Goal: Use online tool/utility: Use online tool/utility

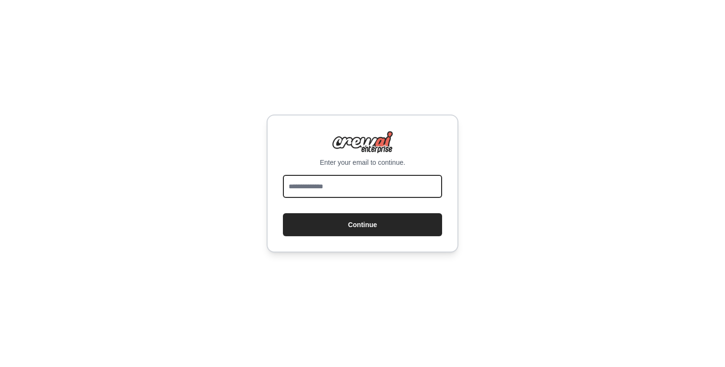
click at [326, 189] on input "email" at bounding box center [362, 186] width 159 height 23
type input "**********"
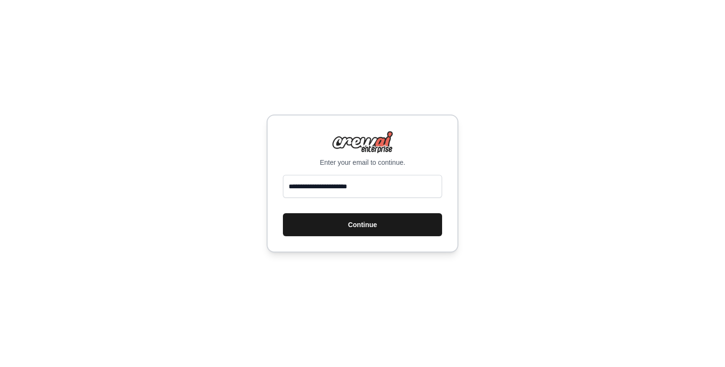
click at [366, 227] on button "Continue" at bounding box center [362, 224] width 159 height 23
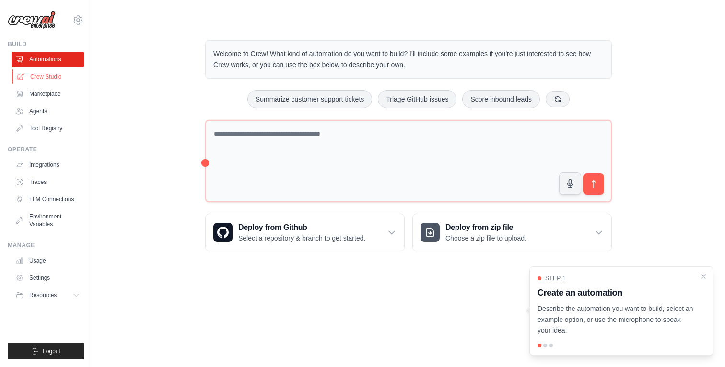
click at [51, 75] on link "Crew Studio" at bounding box center [48, 76] width 72 height 15
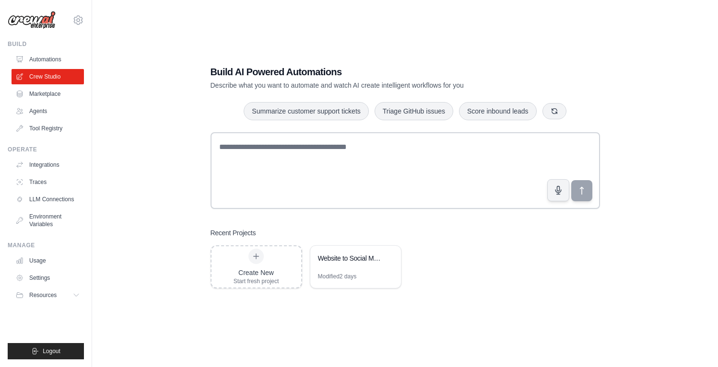
scroll to position [19, 0]
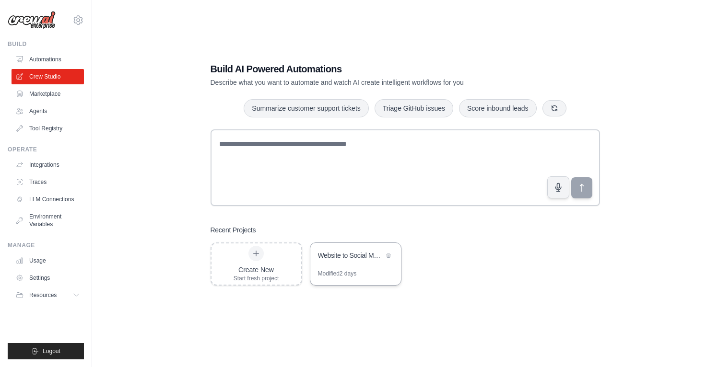
click at [341, 263] on div "Website to Social Media Content Generator" at bounding box center [355, 256] width 91 height 27
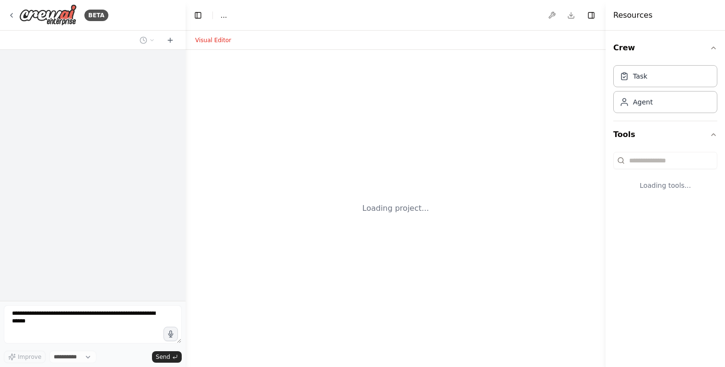
select select "****"
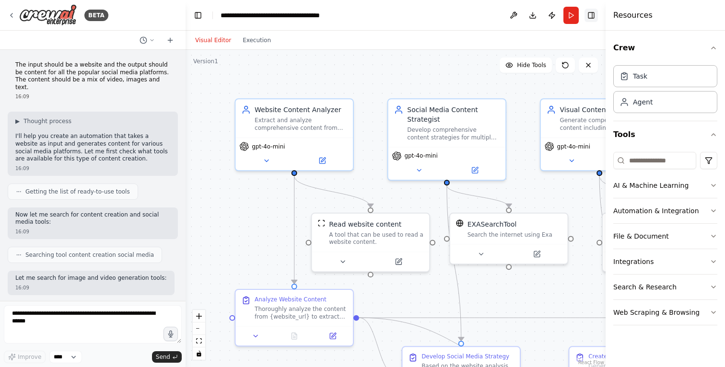
click at [588, 14] on button "Toggle Right Sidebar" at bounding box center [591, 15] width 13 height 13
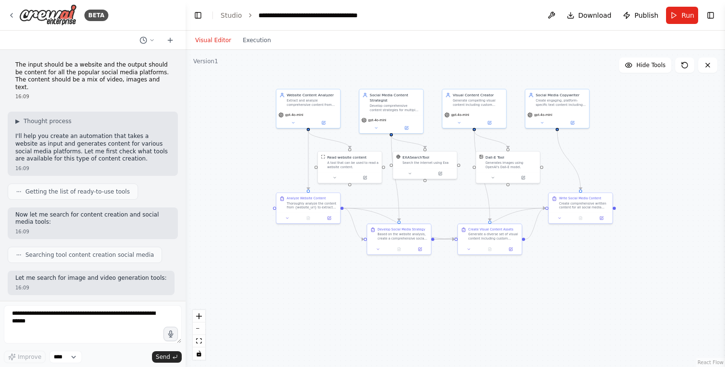
drag, startPoint x: 526, startPoint y: 132, endPoint x: 426, endPoint y: 76, distance: 114.4
click at [426, 76] on div ".deletable-edge-delete-btn { width: 20px; height: 20px; border: 0px solid #ffff…" at bounding box center [455, 208] width 539 height 317
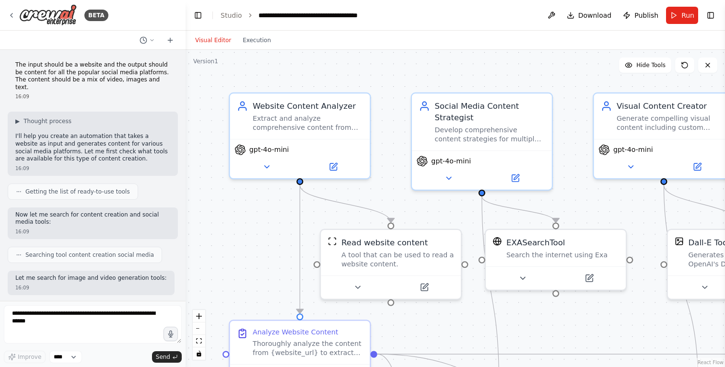
drag, startPoint x: 336, startPoint y: 121, endPoint x: 394, endPoint y: 179, distance: 82.4
click at [394, 179] on div ".deletable-edge-delete-btn { width: 20px; height: 20px; border: 0px solid #ffff…" at bounding box center [455, 208] width 539 height 317
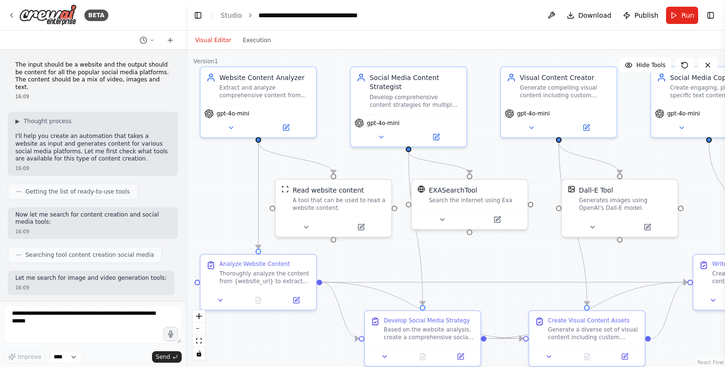
drag, startPoint x: 351, startPoint y: 77, endPoint x: 306, endPoint y: 54, distance: 50.2
click at [306, 54] on div ".deletable-edge-delete-btn { width: 20px; height: 20px; border: 0px solid #ffff…" at bounding box center [455, 208] width 539 height 317
click at [227, 81] on div "Website Content Analyzer Extract and analyze comprehensive content from {websit…" at bounding box center [265, 84] width 91 height 26
click at [280, 125] on button at bounding box center [285, 125] width 53 height 11
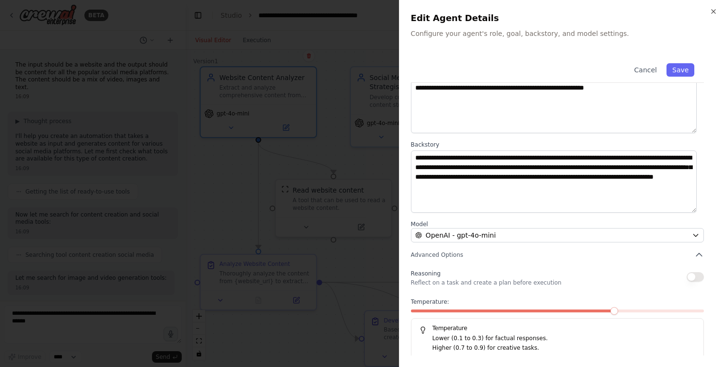
scroll to position [67, 0]
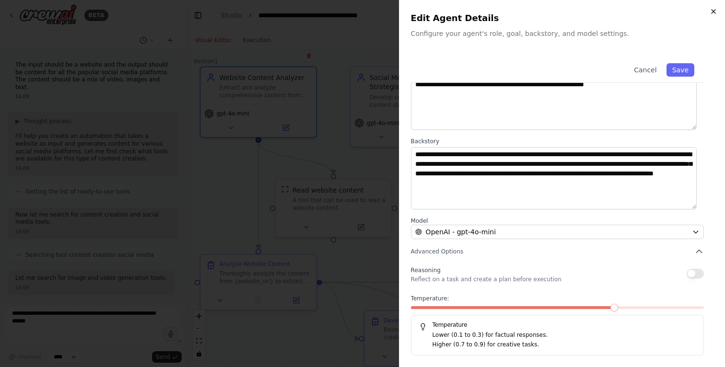
click at [715, 14] on icon "button" at bounding box center [714, 12] width 8 height 8
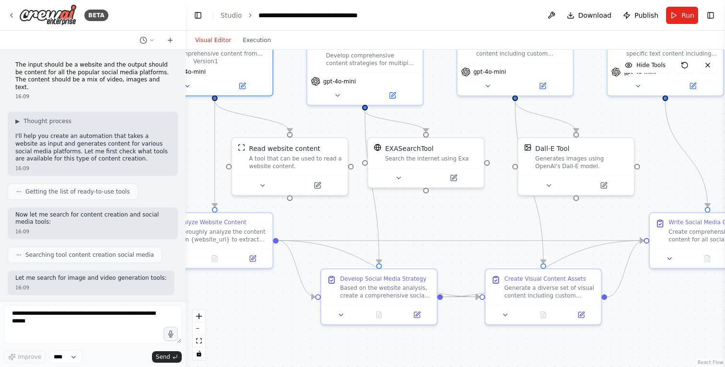
drag, startPoint x: 376, startPoint y: 171, endPoint x: 325, endPoint y: 123, distance: 70.2
click at [325, 123] on div ".deletable-edge-delete-btn { width: 20px; height: 20px; border: 0px solid #ffff…" at bounding box center [455, 208] width 539 height 317
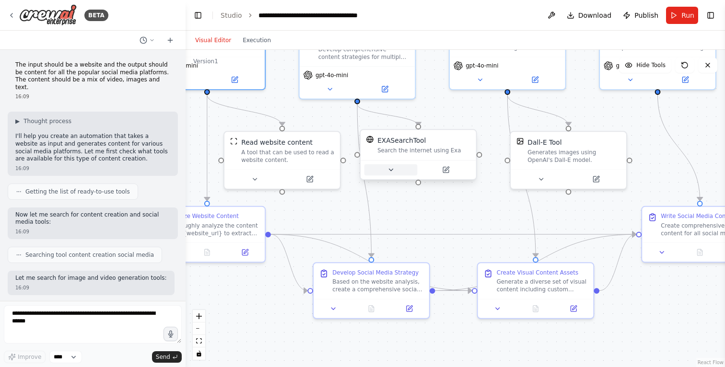
click at [388, 169] on icon at bounding box center [391, 170] width 8 height 8
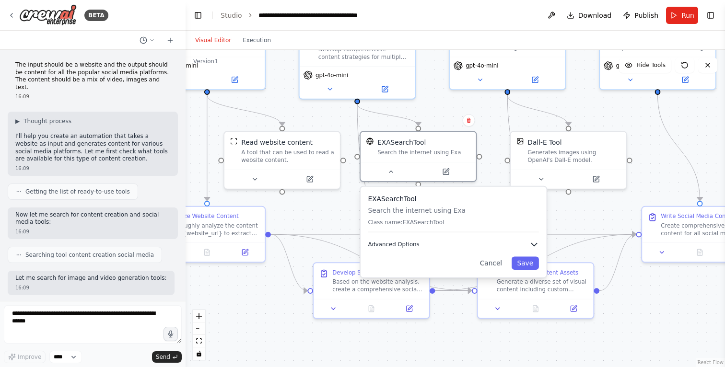
click at [408, 243] on span "Advanced Options" at bounding box center [393, 245] width 51 height 8
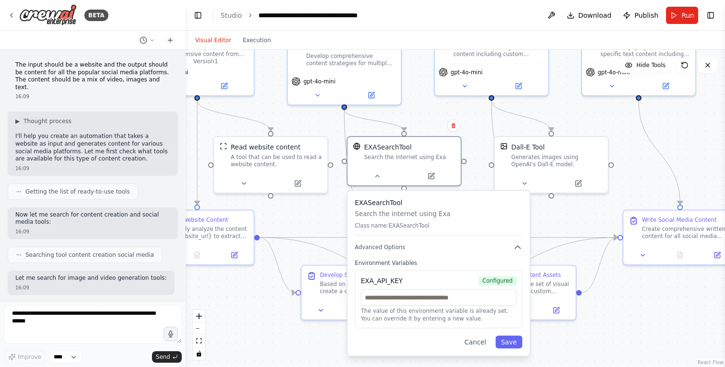
click at [473, 180] on div ".deletable-edge-delete-btn { width: 20px; height: 20px; border: 0px solid #ffff…" at bounding box center [455, 208] width 539 height 317
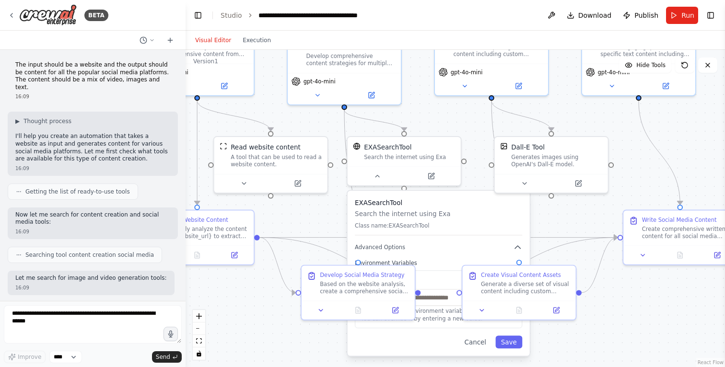
click at [473, 180] on div ".deletable-edge-delete-btn { width: 20px; height: 20px; border: 0px solid #ffff…" at bounding box center [455, 208] width 539 height 317
click at [462, 197] on div "EXASearchTool Search the internet using Exa Class name: EXASearchTool Advanced …" at bounding box center [439, 273] width 182 height 165
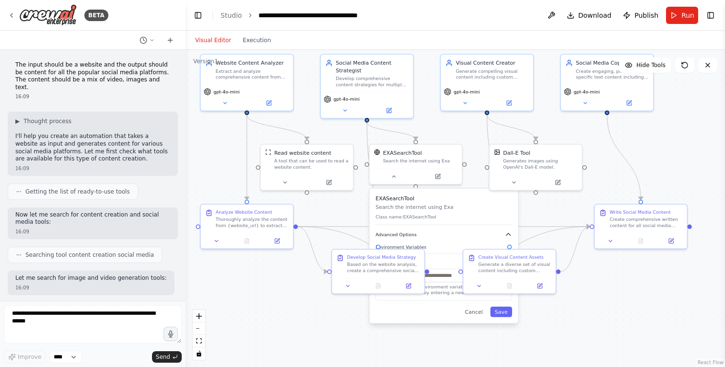
click at [507, 234] on icon "button" at bounding box center [508, 235] width 4 height 2
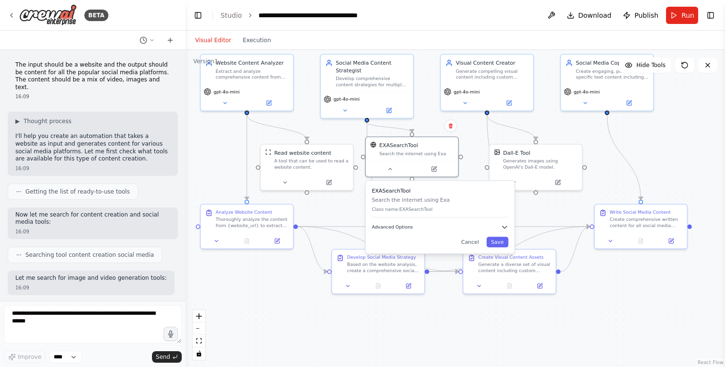
drag, startPoint x: 444, startPoint y: 238, endPoint x: 439, endPoint y: 228, distance: 11.4
click at [439, 228] on button "Advanced Options" at bounding box center [440, 227] width 137 height 8
click at [475, 239] on button "Cancel" at bounding box center [469, 242] width 27 height 11
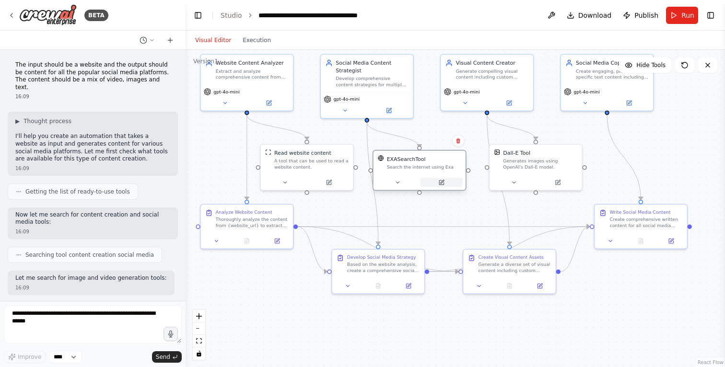
drag, startPoint x: 416, startPoint y: 168, endPoint x: 423, endPoint y: 180, distance: 13.3
click at [423, 180] on button at bounding box center [441, 182] width 42 height 9
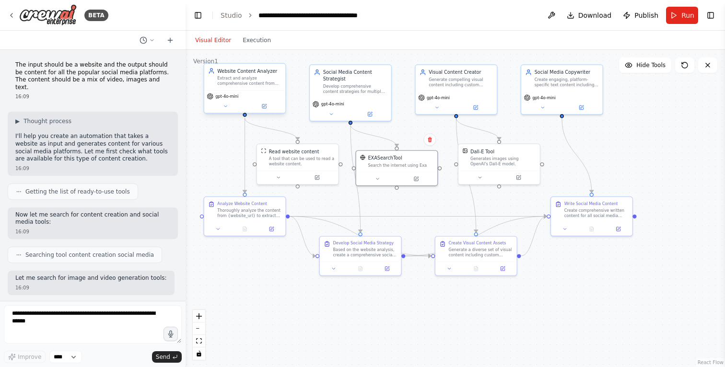
click at [240, 88] on div "Website Content Analyzer Extract and analyze comprehensive content from {websit…" at bounding box center [244, 77] width 81 height 26
click at [564, 229] on icon at bounding box center [564, 227] width 5 height 5
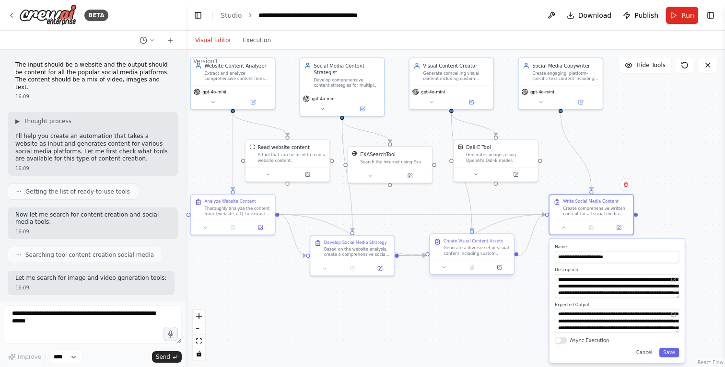
click at [468, 259] on div "Create Visual Content Assets Generate a diverse set of visual content including…" at bounding box center [472, 247] width 84 height 26
click at [644, 350] on button "Cancel" at bounding box center [644, 353] width 24 height 10
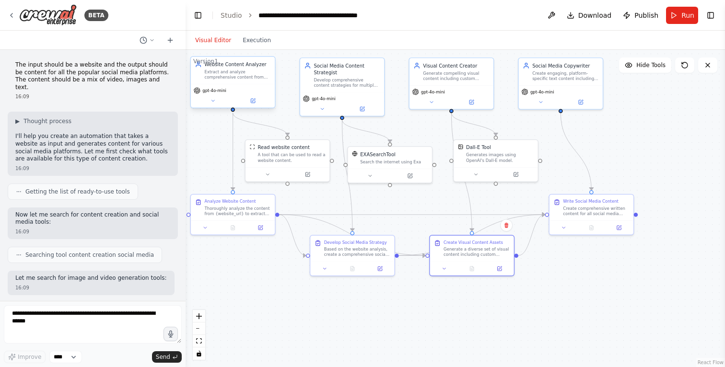
click at [257, 81] on div "Website Content Analyzer Extract and analyze comprehensive content from {websit…" at bounding box center [233, 70] width 84 height 27
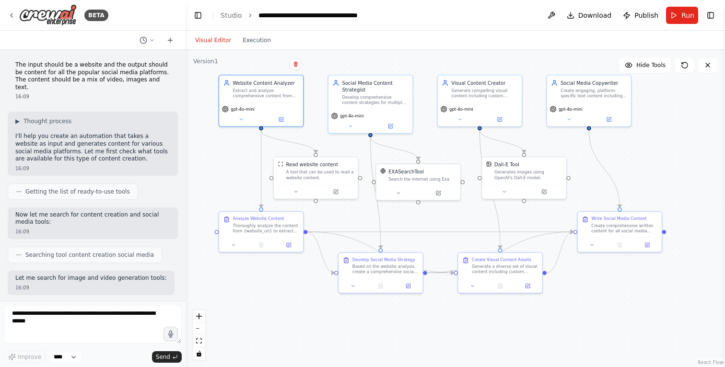
drag, startPoint x: 563, startPoint y: 287, endPoint x: 591, endPoint y: 304, distance: 32.7
click at [591, 304] on div ".deletable-edge-delete-btn { width: 20px; height: 20px; border: 0px solid #ffff…" at bounding box center [455, 208] width 539 height 317
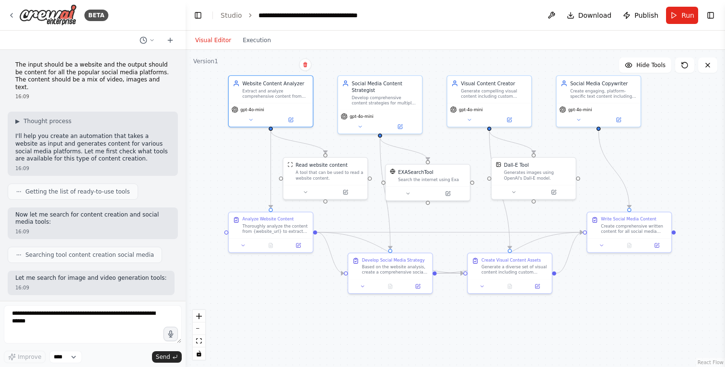
drag, startPoint x: 644, startPoint y: 146, endPoint x: 654, endPoint y: 146, distance: 9.6
click at [654, 146] on div ".deletable-edge-delete-btn { width: 20px; height: 20px; border: 0px solid #ffff…" at bounding box center [455, 208] width 539 height 317
click at [468, 17] on header "**********" at bounding box center [455, 15] width 539 height 31
